Goal: Transaction & Acquisition: Purchase product/service

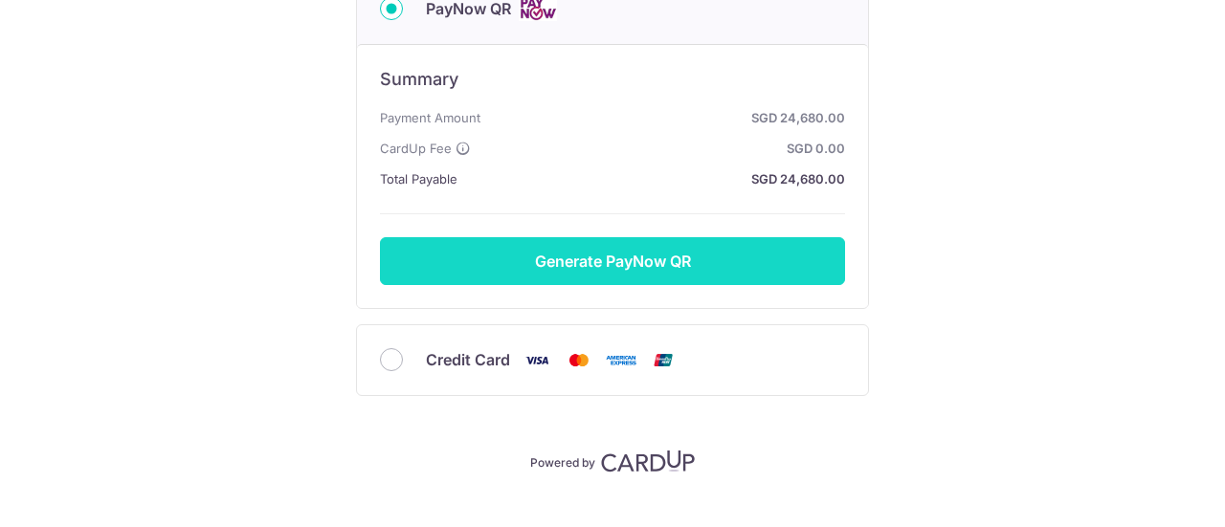
scroll to position [349, 0]
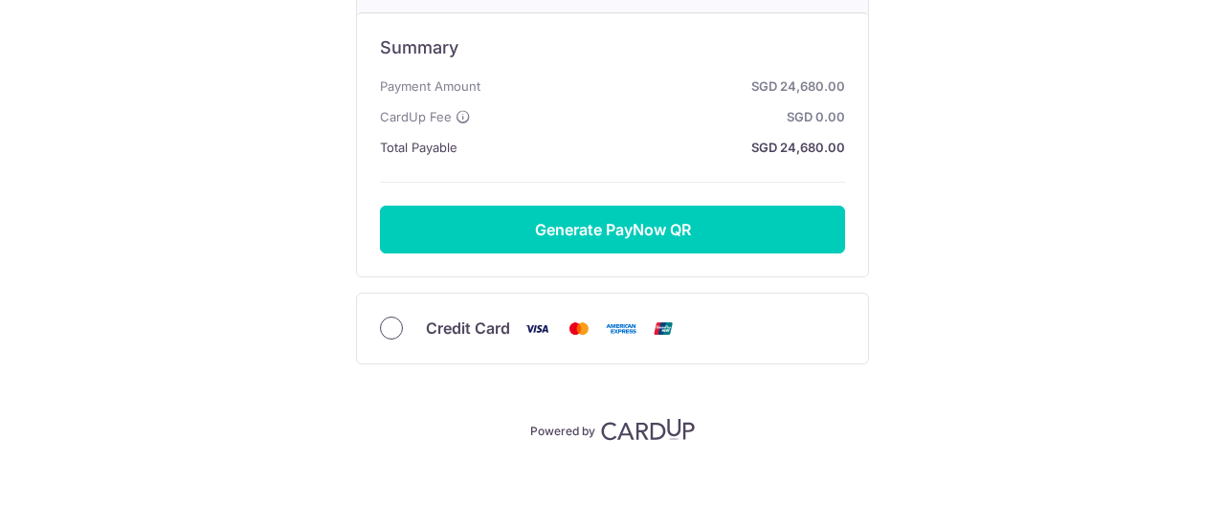
click at [388, 326] on input "Credit Card" at bounding box center [391, 328] width 23 height 23
radio input "true"
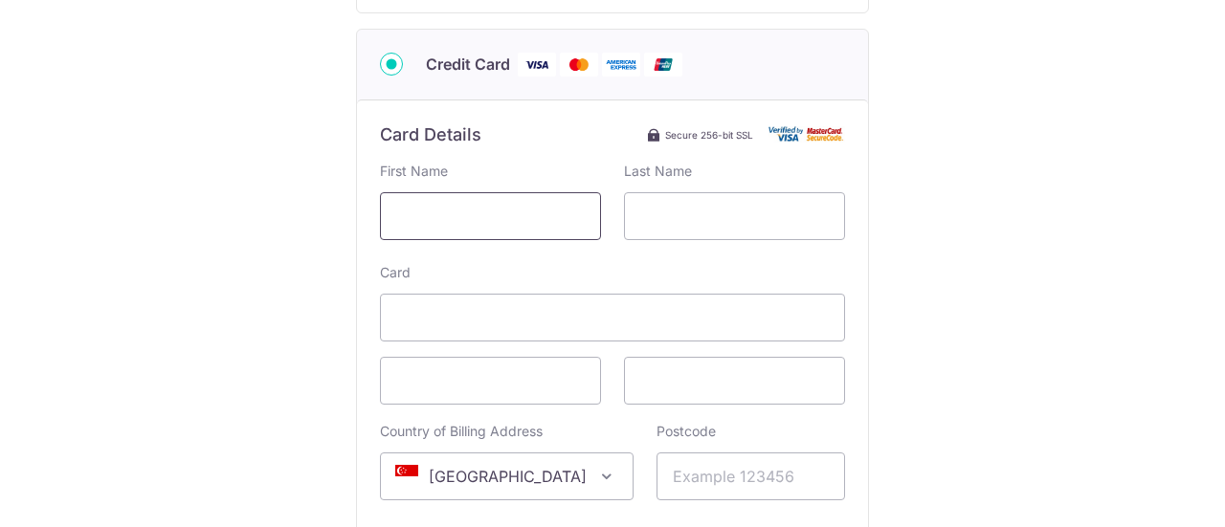
click at [444, 221] on input "text" at bounding box center [490, 216] width 221 height 48
type input "KYAW SWA"
click at [673, 225] on input "text" at bounding box center [734, 216] width 221 height 48
type input "WIN"
click at [480, 369] on iframe at bounding box center [490, 380] width 188 height 23
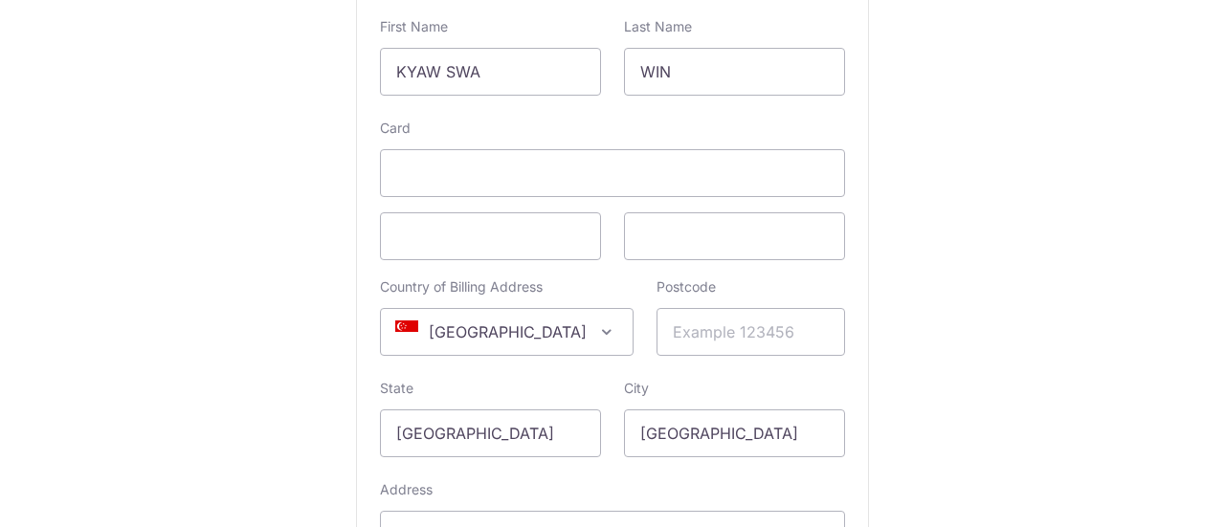
scroll to position [541, 0]
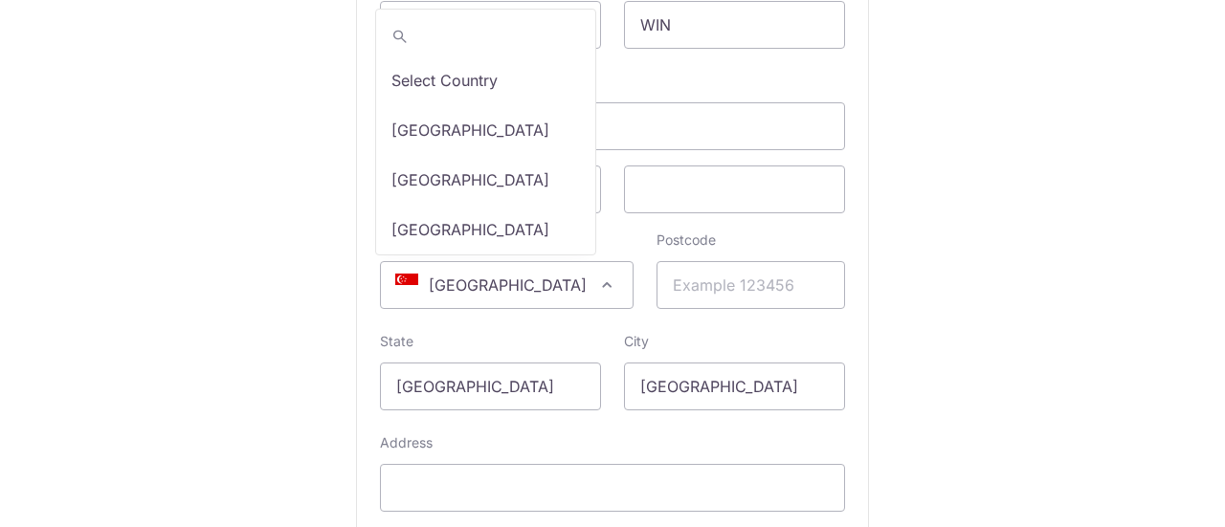
click at [595, 280] on span at bounding box center [606, 285] width 23 height 23
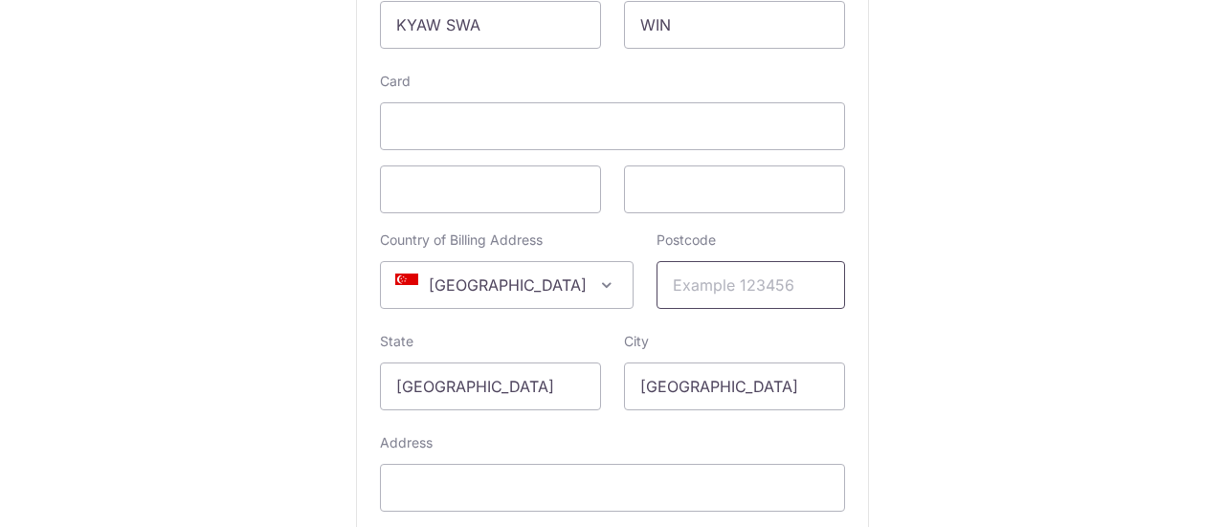
click at [750, 292] on input "Postcode" at bounding box center [750, 285] width 188 height 48
type input "609777"
type input "[STREET_ADDRESS],"
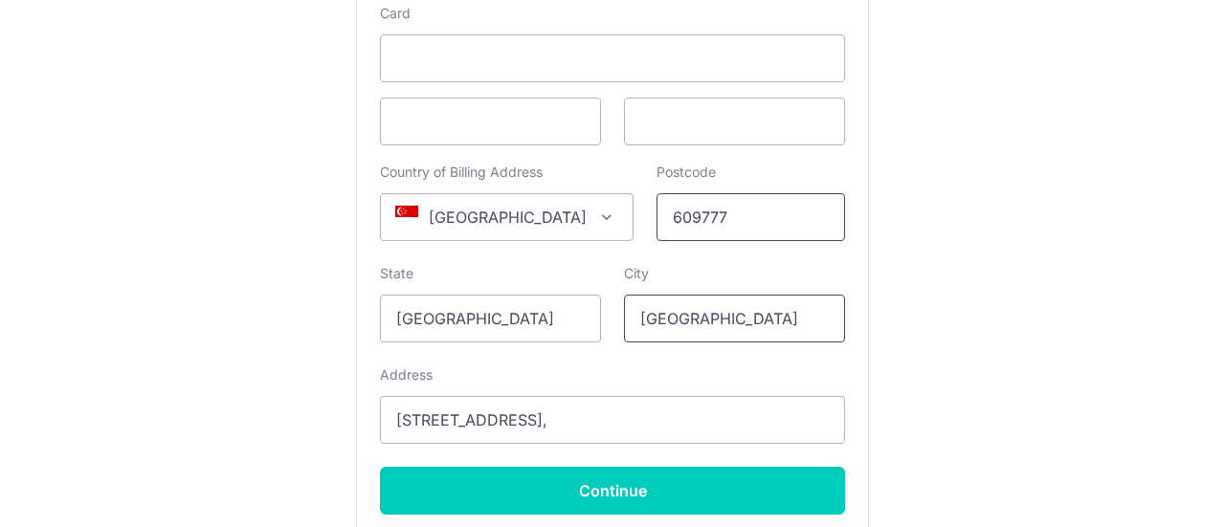
scroll to position [636, 0]
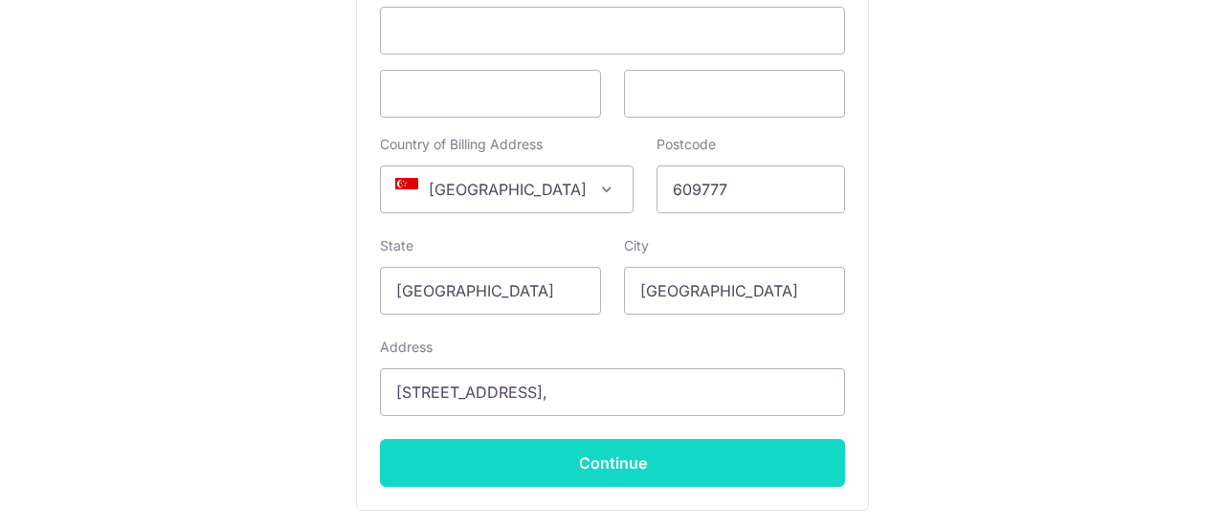
click at [622, 456] on input "Continue" at bounding box center [612, 463] width 465 height 48
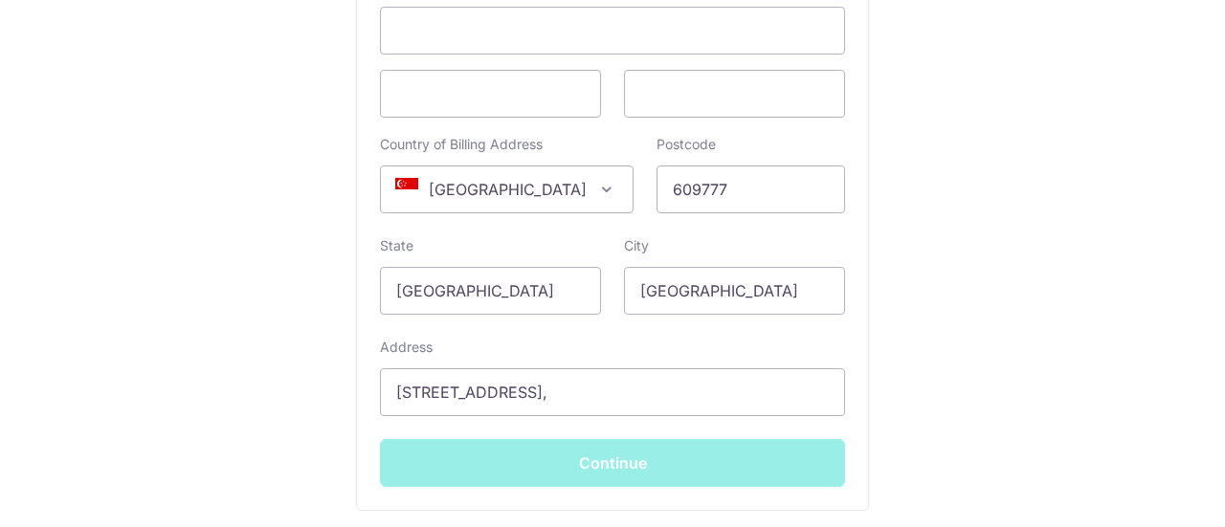
type input "**** 8869"
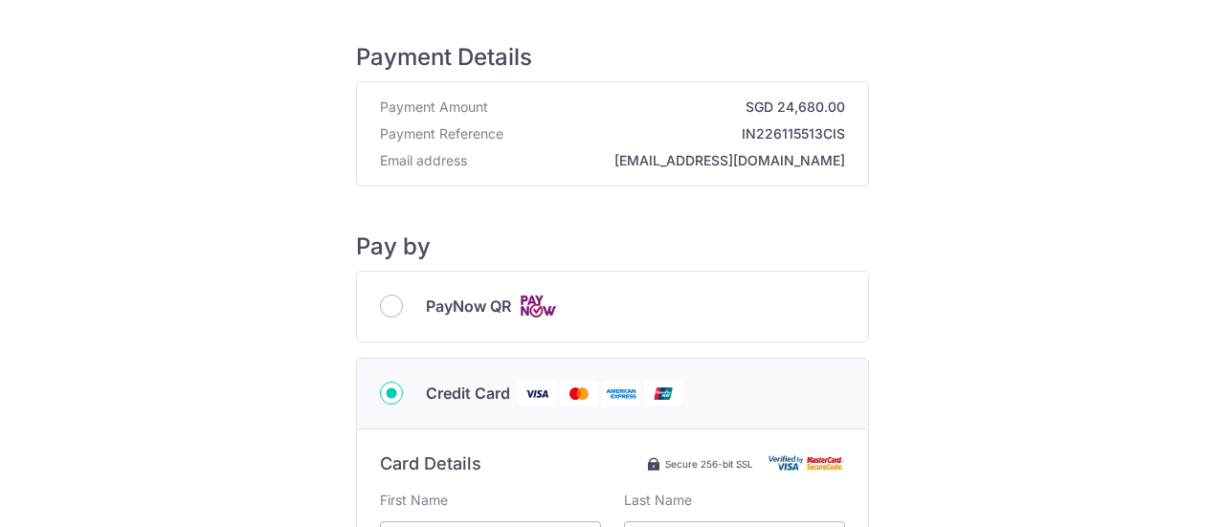
scroll to position [11, 0]
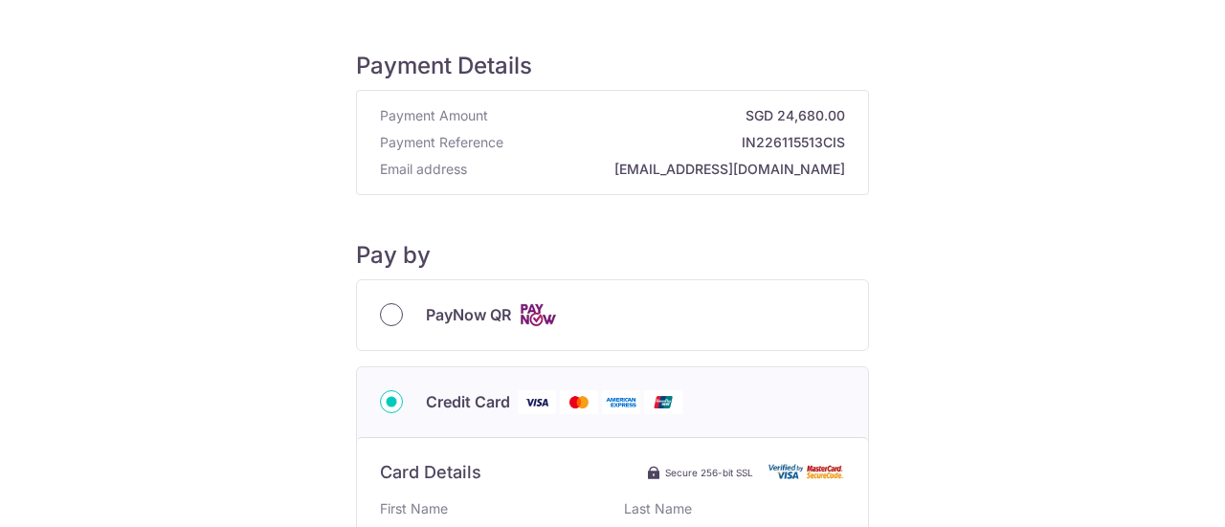
click at [387, 320] on input "PayNow QR" at bounding box center [391, 314] width 23 height 23
radio input "true"
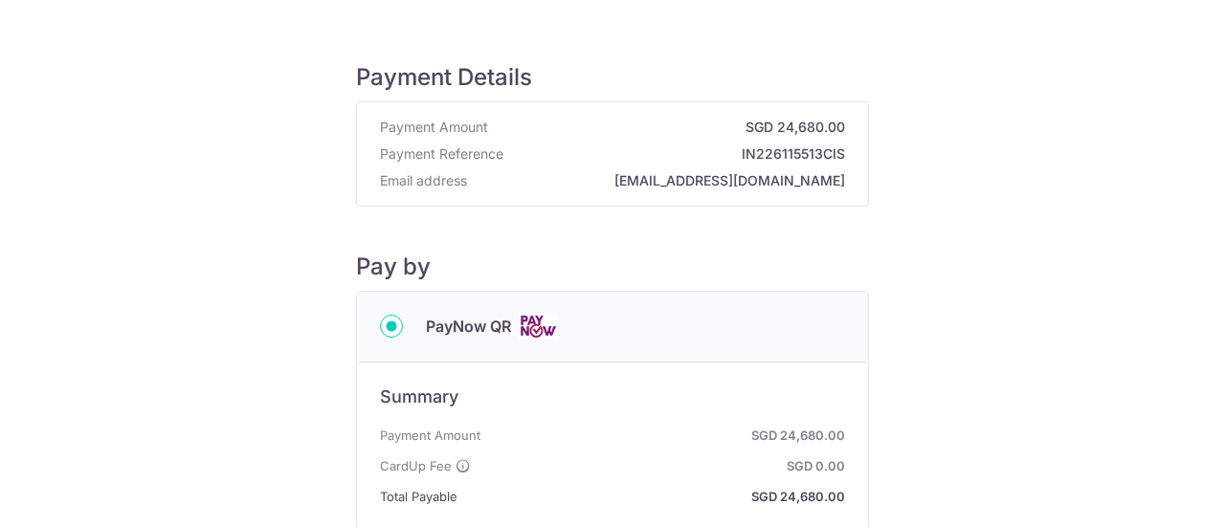
scroll to position [96, 0]
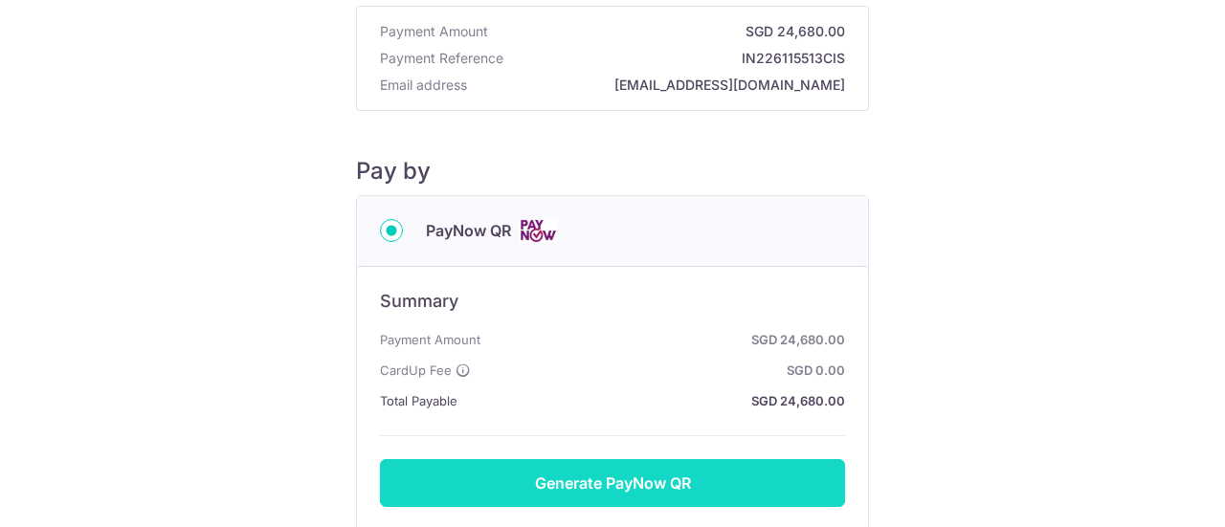
click at [619, 487] on button "Generate PayNow QR" at bounding box center [612, 483] width 465 height 48
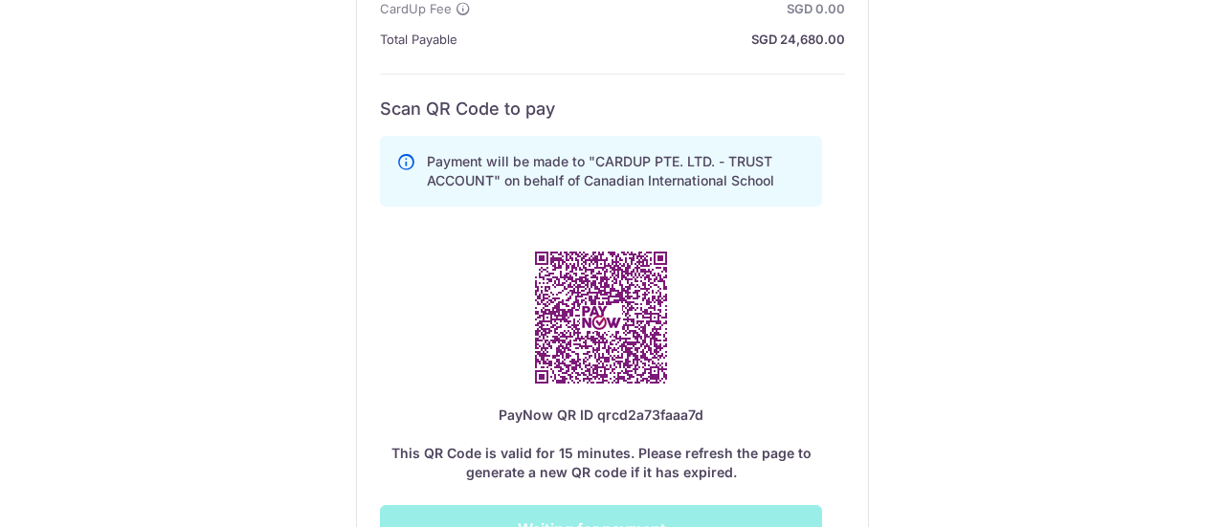
scroll to position [478, 0]
